Goal: Check status: Check status

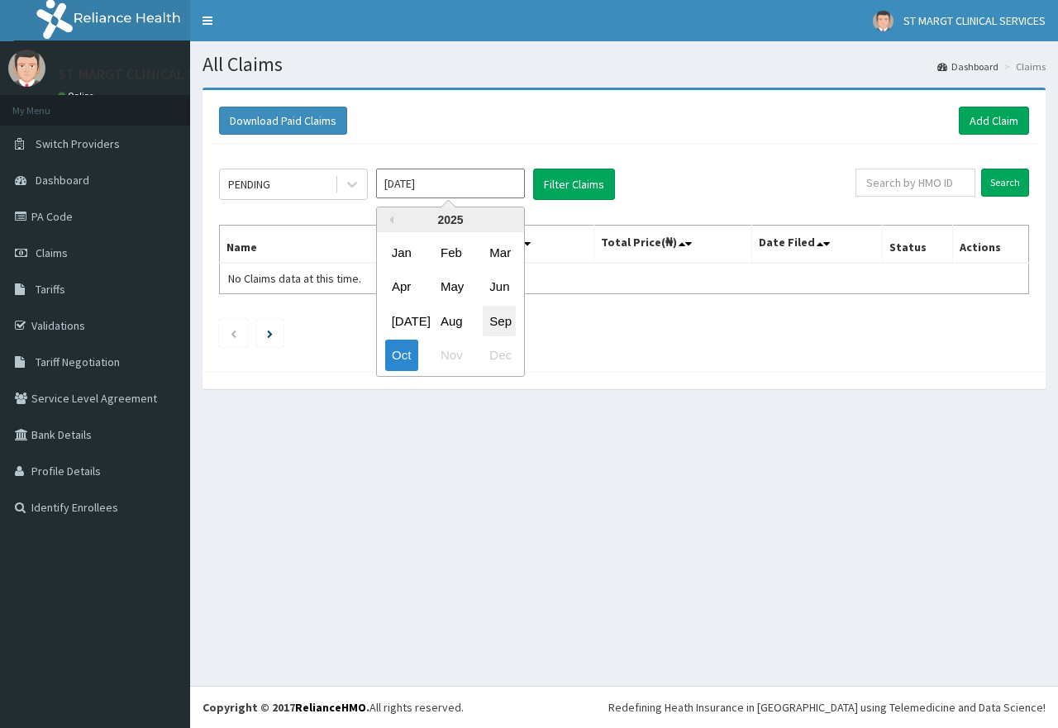
click at [496, 325] on div "Sep" at bounding box center [499, 321] width 33 height 31
type input "[DATE]"
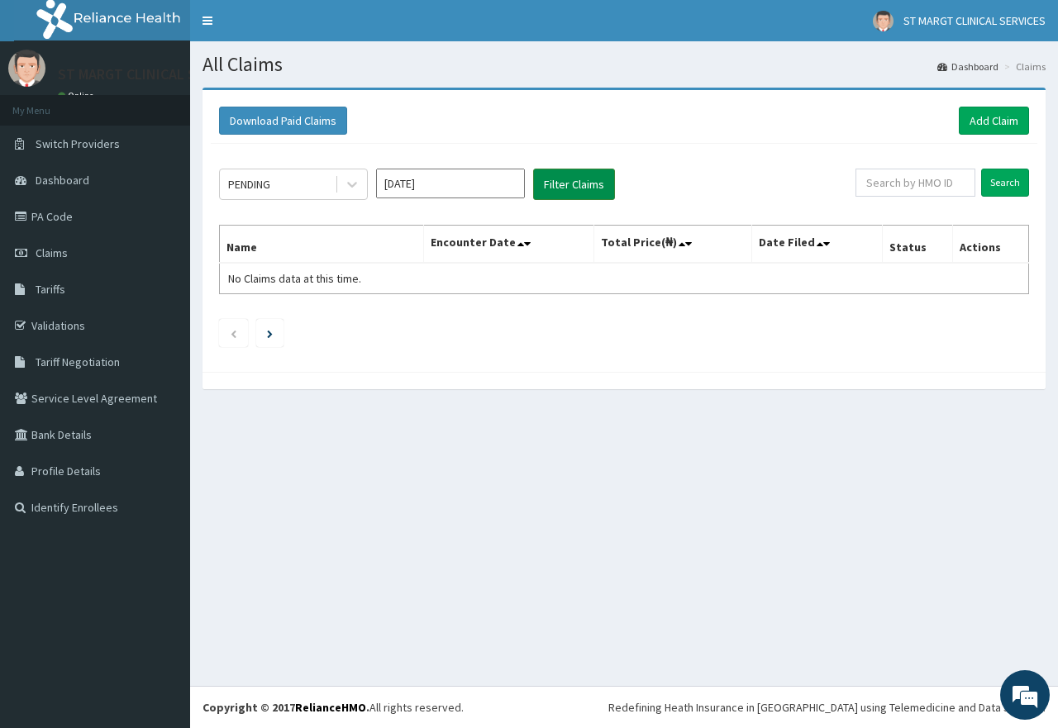
click at [573, 176] on button "Filter Claims" at bounding box center [574, 184] width 82 height 31
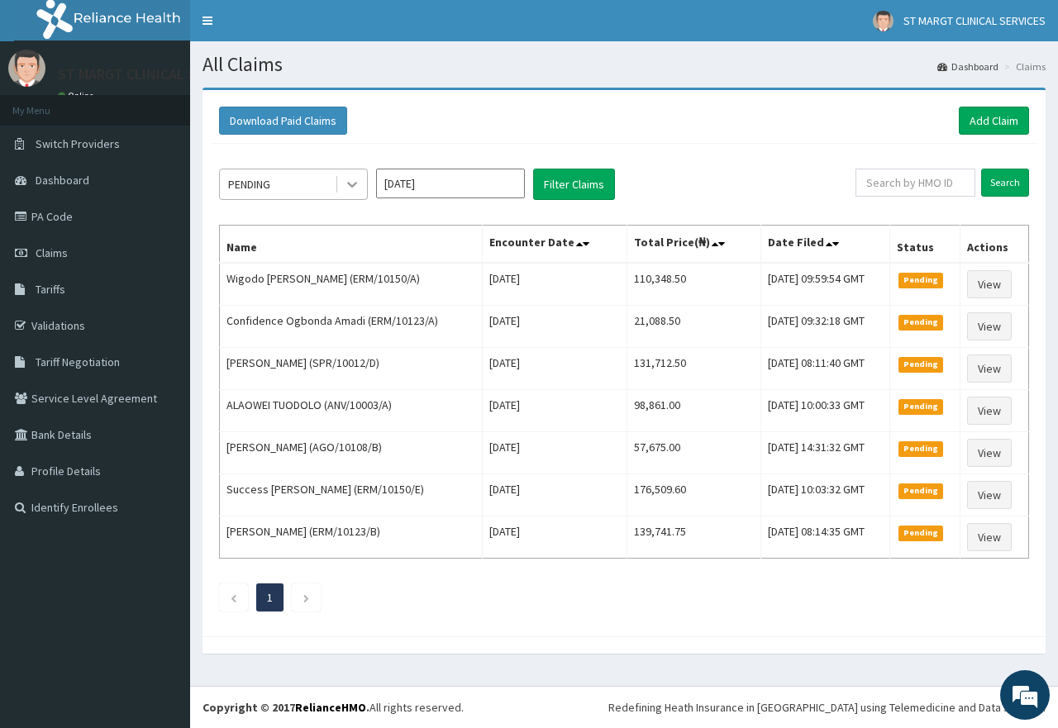
click at [360, 181] on icon at bounding box center [352, 184] width 17 height 17
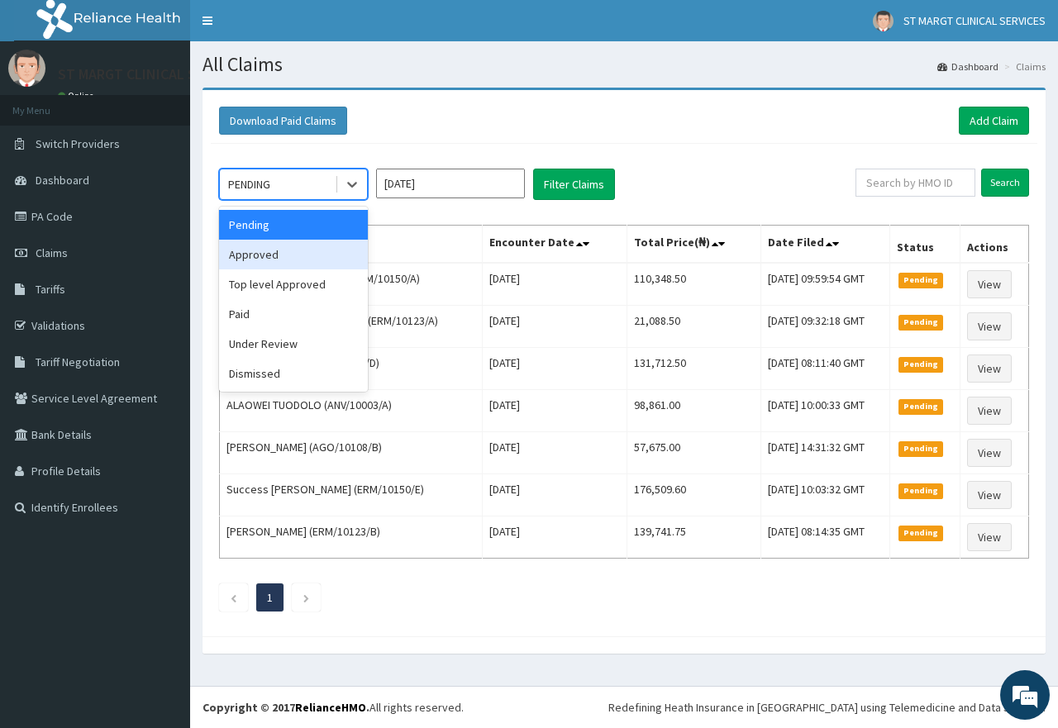
click at [280, 249] on div "Approved" at bounding box center [293, 255] width 149 height 30
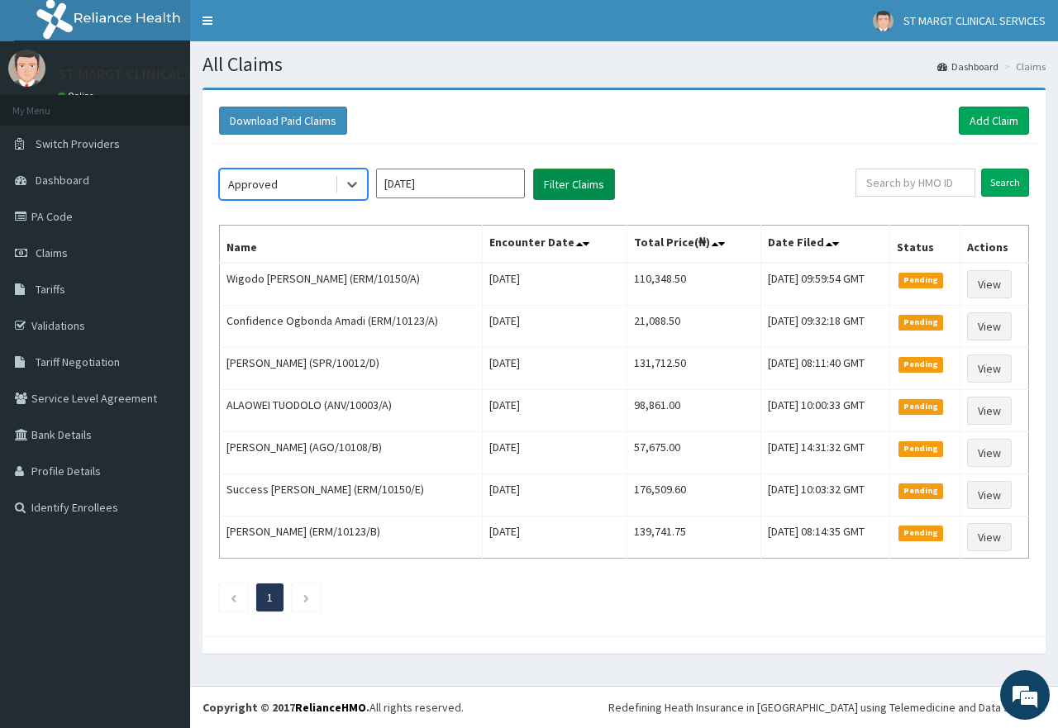
click at [584, 174] on button "Filter Claims" at bounding box center [574, 184] width 82 height 31
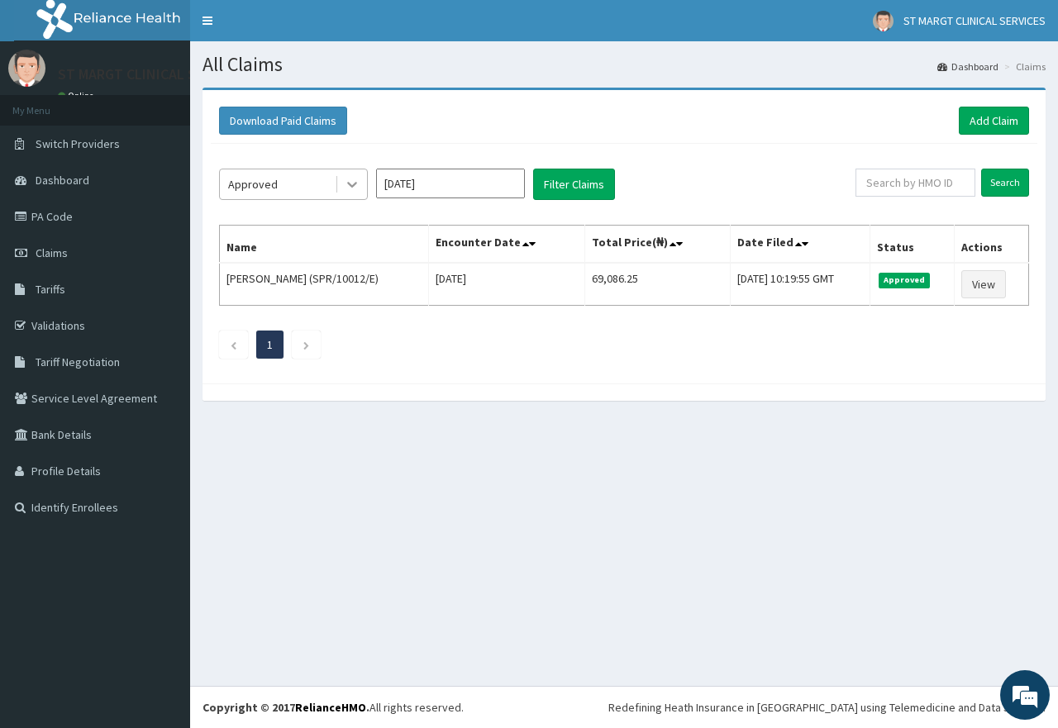
click at [355, 186] on icon at bounding box center [352, 184] width 17 height 17
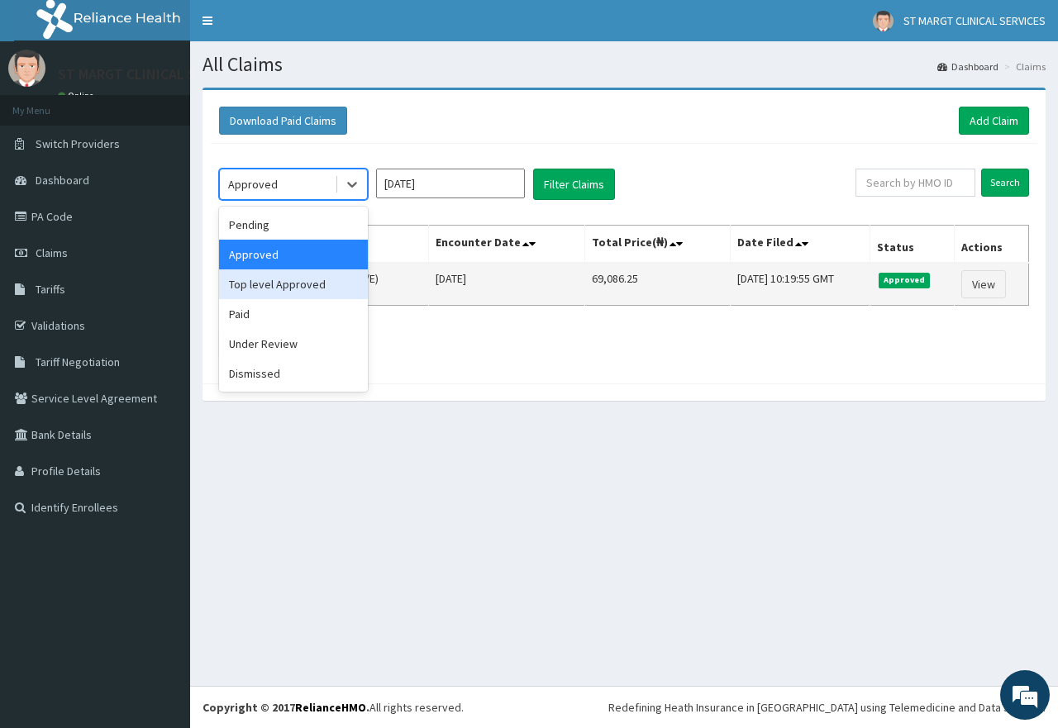
click at [306, 288] on div "Top level Approved" at bounding box center [293, 284] width 149 height 30
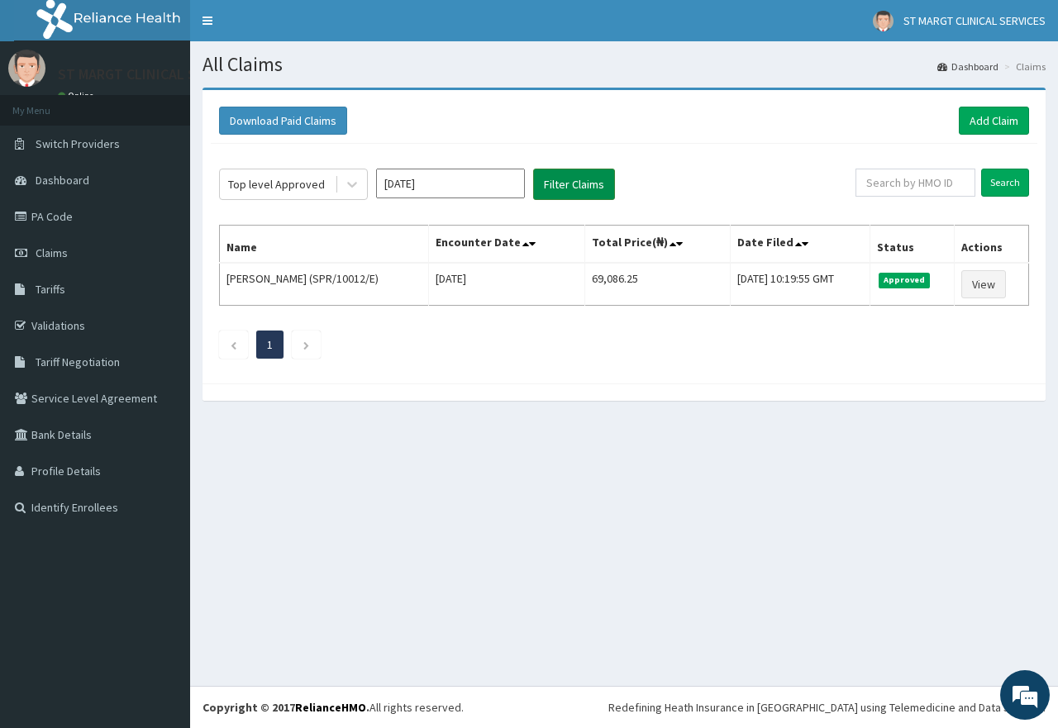
click at [570, 184] on button "Filter Claims" at bounding box center [574, 184] width 82 height 31
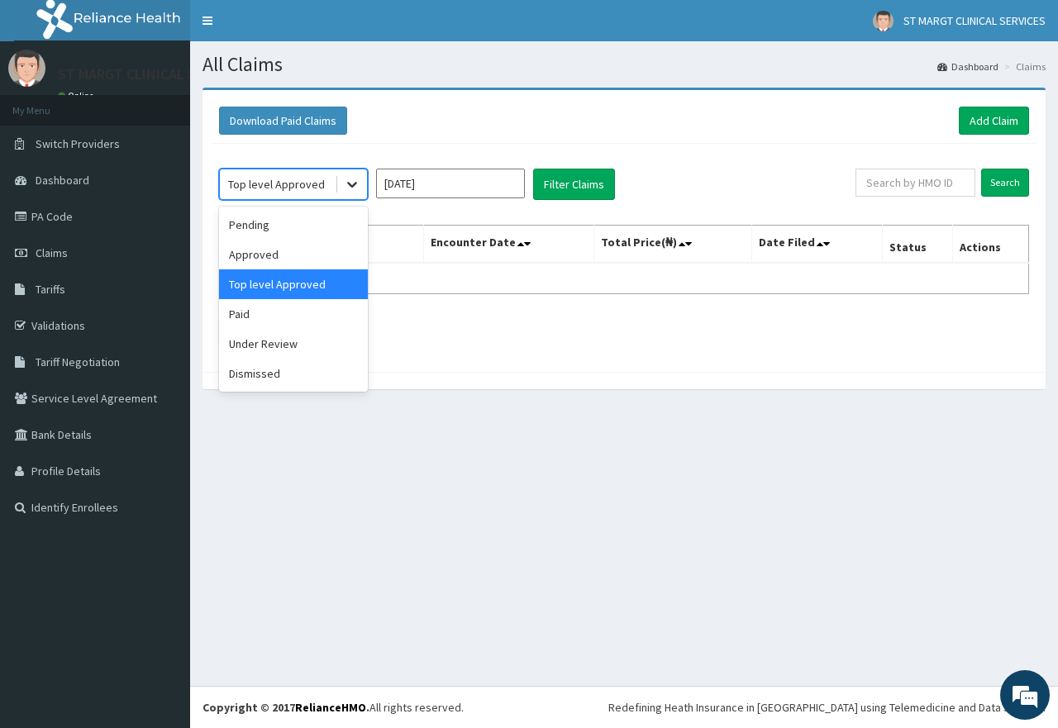
click at [351, 192] on icon at bounding box center [352, 184] width 17 height 17
click at [287, 321] on div "Paid" at bounding box center [293, 314] width 149 height 30
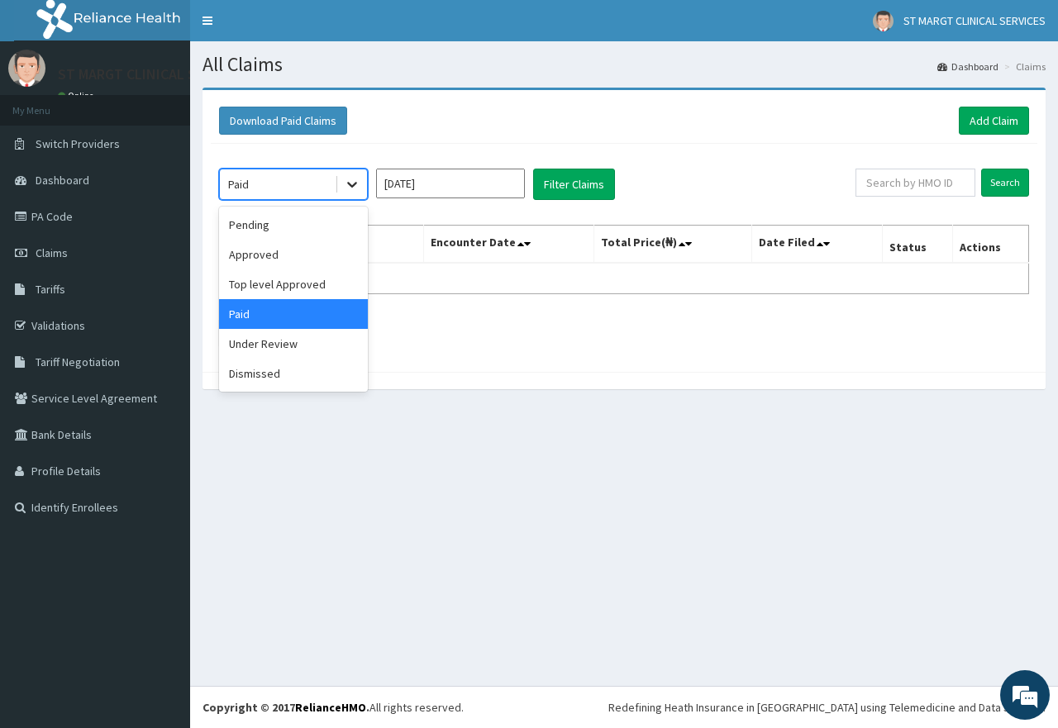
click at [364, 182] on div at bounding box center [352, 184] width 30 height 30
click at [284, 344] on div "Under Review" at bounding box center [293, 344] width 149 height 30
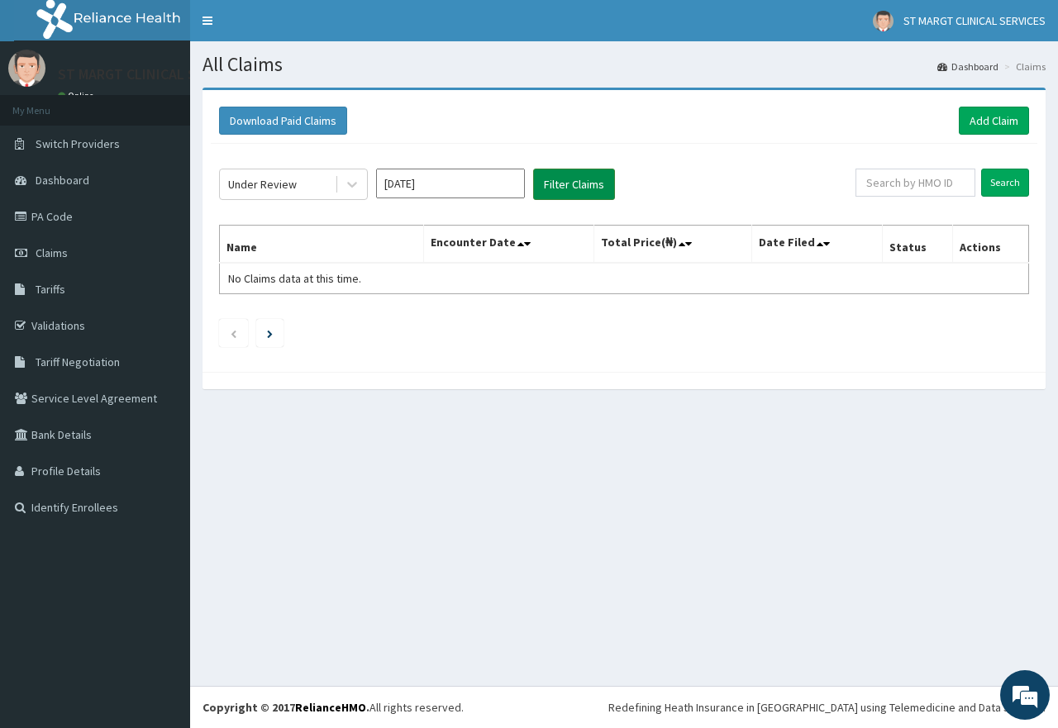
click at [553, 174] on button "Filter Claims" at bounding box center [574, 184] width 82 height 31
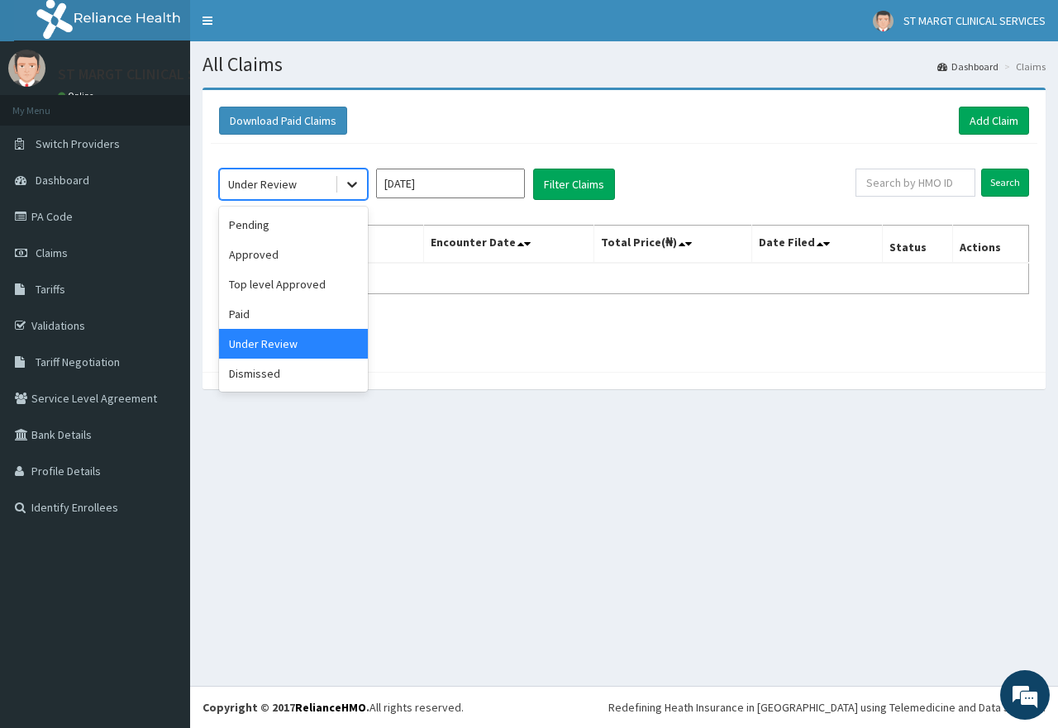
click at [344, 193] on div at bounding box center [352, 184] width 30 height 30
click at [290, 305] on div "Paid" at bounding box center [293, 314] width 149 height 30
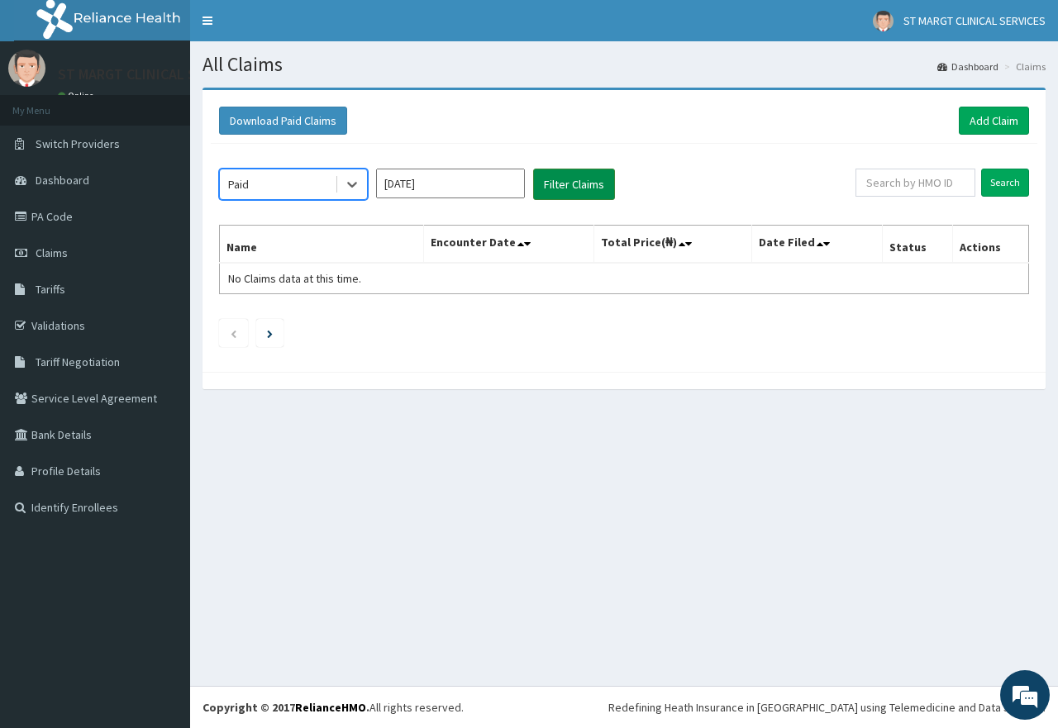
click at [594, 178] on button "Filter Claims" at bounding box center [574, 184] width 82 height 31
